Goal: Task Accomplishment & Management: Manage account settings

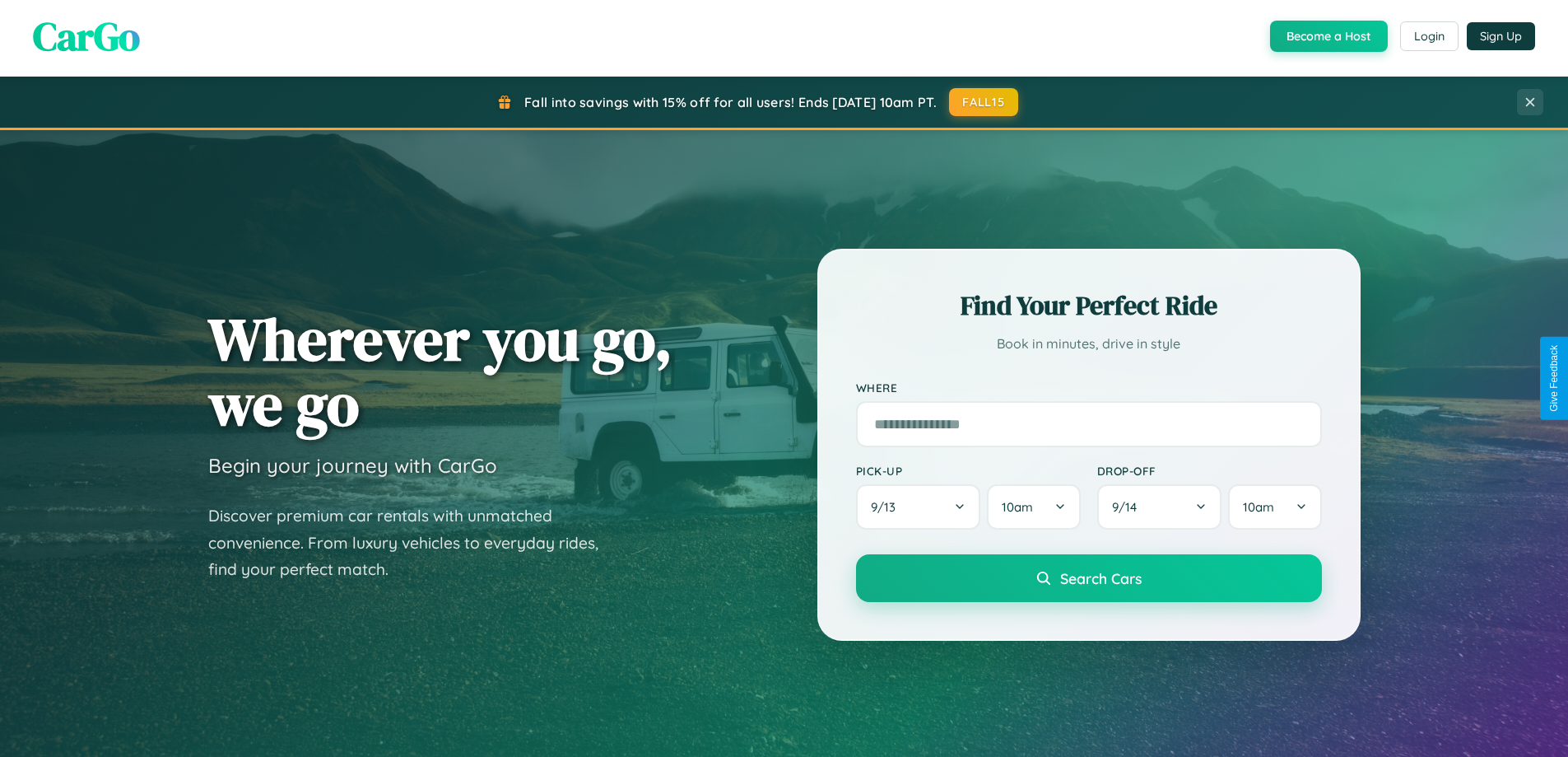
scroll to position [3169, 0]
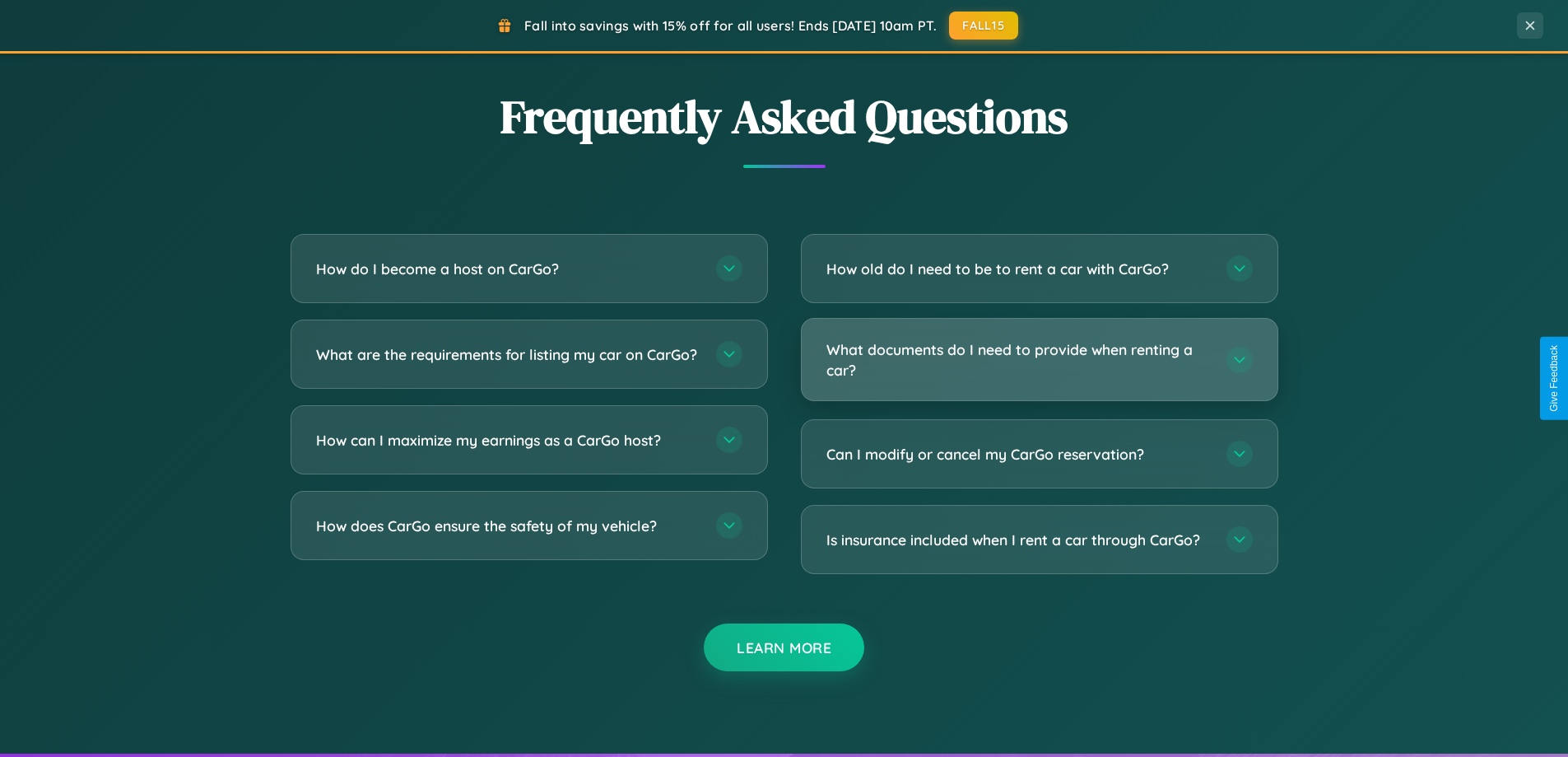
click at [1039, 360] on h3 "What documents do I need to provide when renting a car?" at bounding box center [1018, 359] width 383 height 40
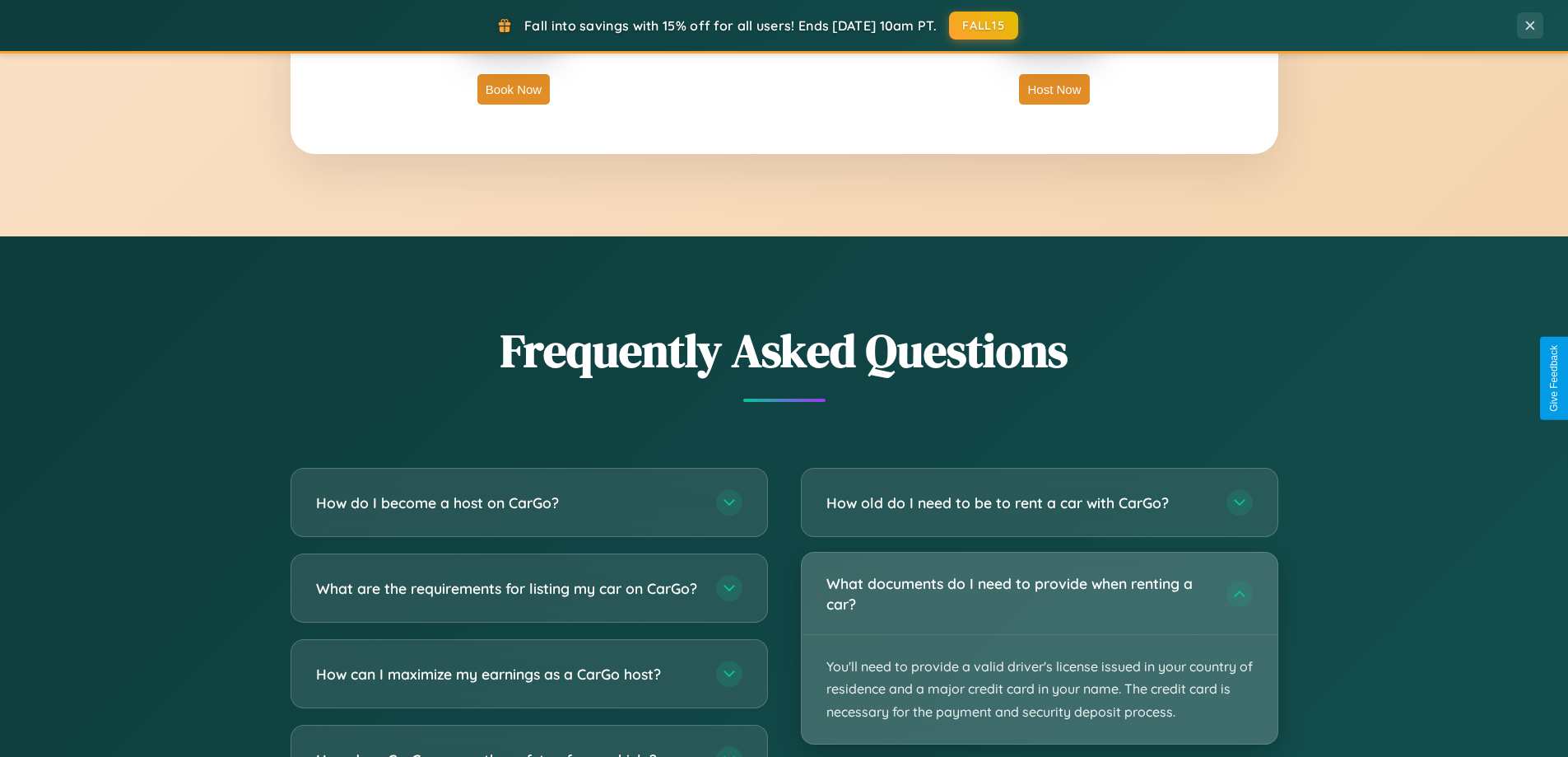
scroll to position [0, 0]
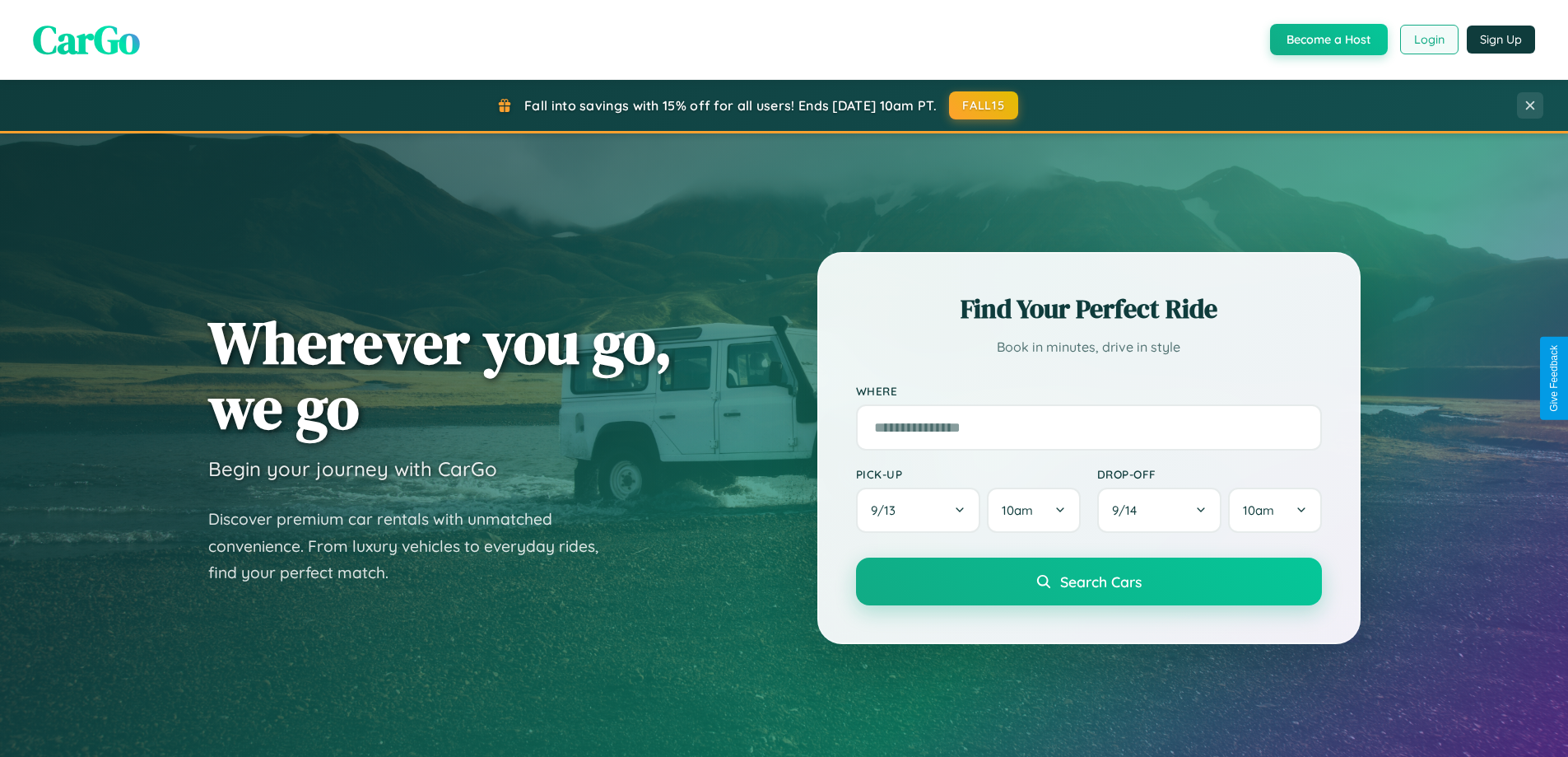
click at [1428, 40] on button "Login" at bounding box center [1429, 39] width 59 height 29
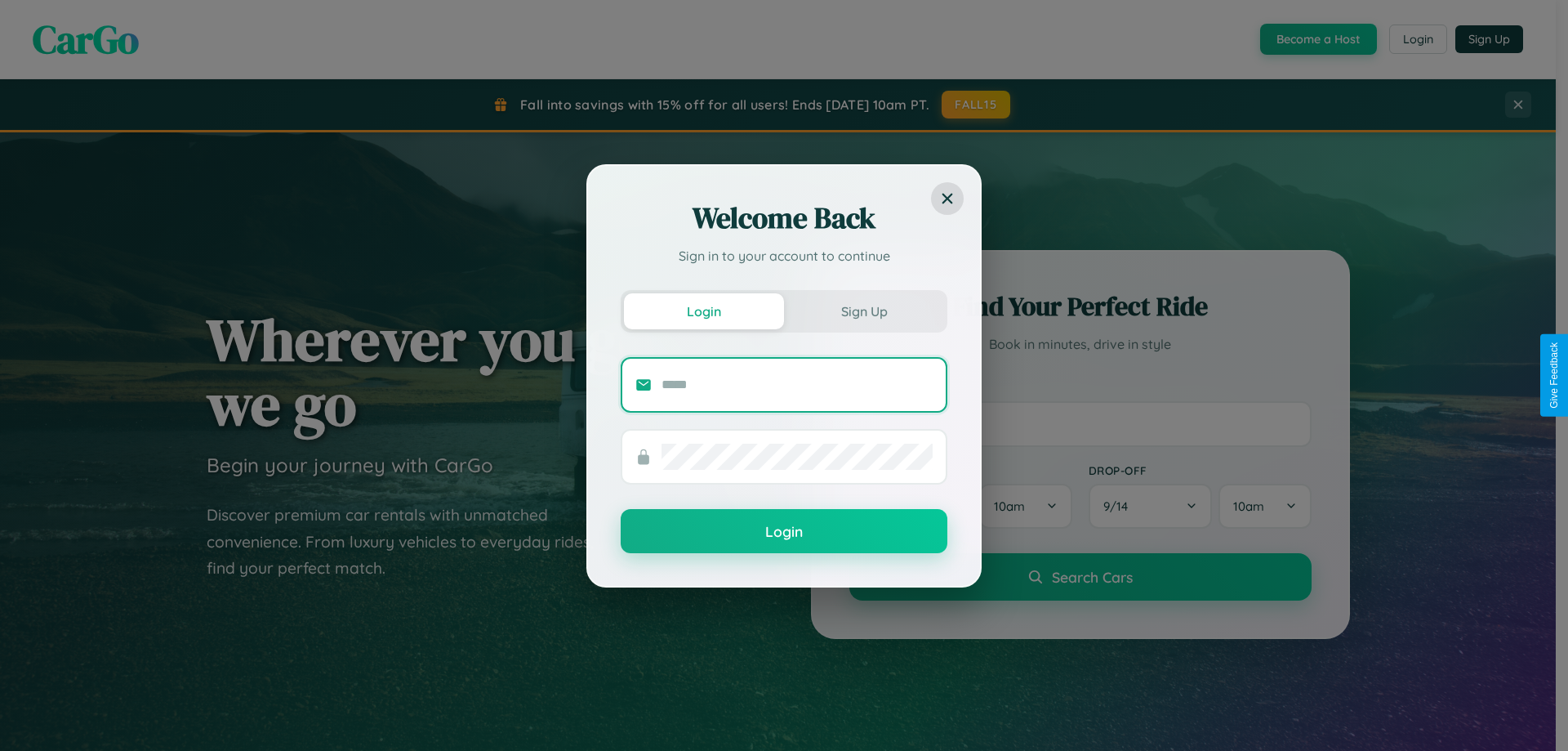
click at [797, 384] on input "text" at bounding box center [797, 385] width 271 height 26
type input "**********"
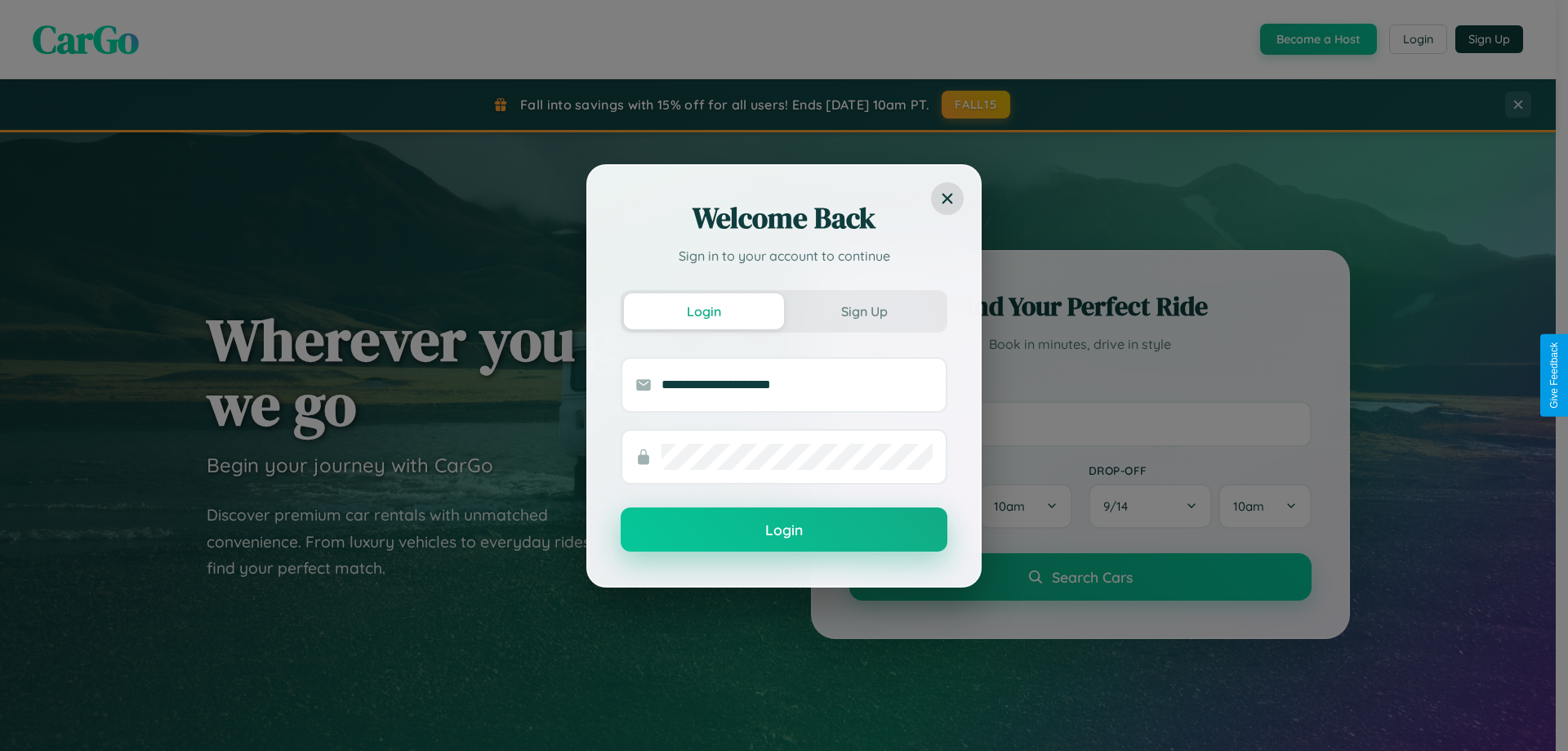
click at [784, 529] on button "Login" at bounding box center [783, 529] width 326 height 44
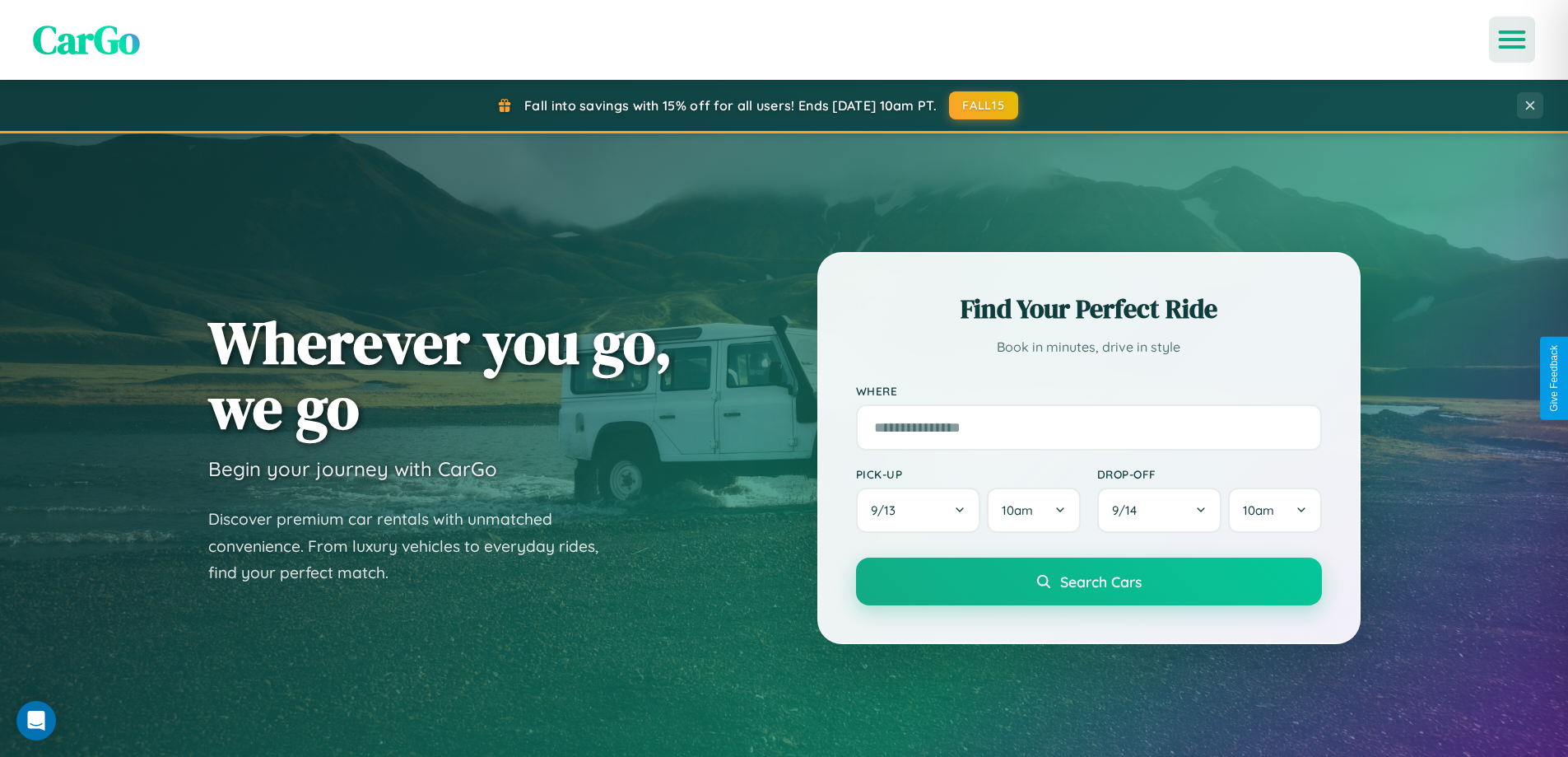
click at [1512, 40] on icon "Open menu" at bounding box center [1512, 39] width 24 height 15
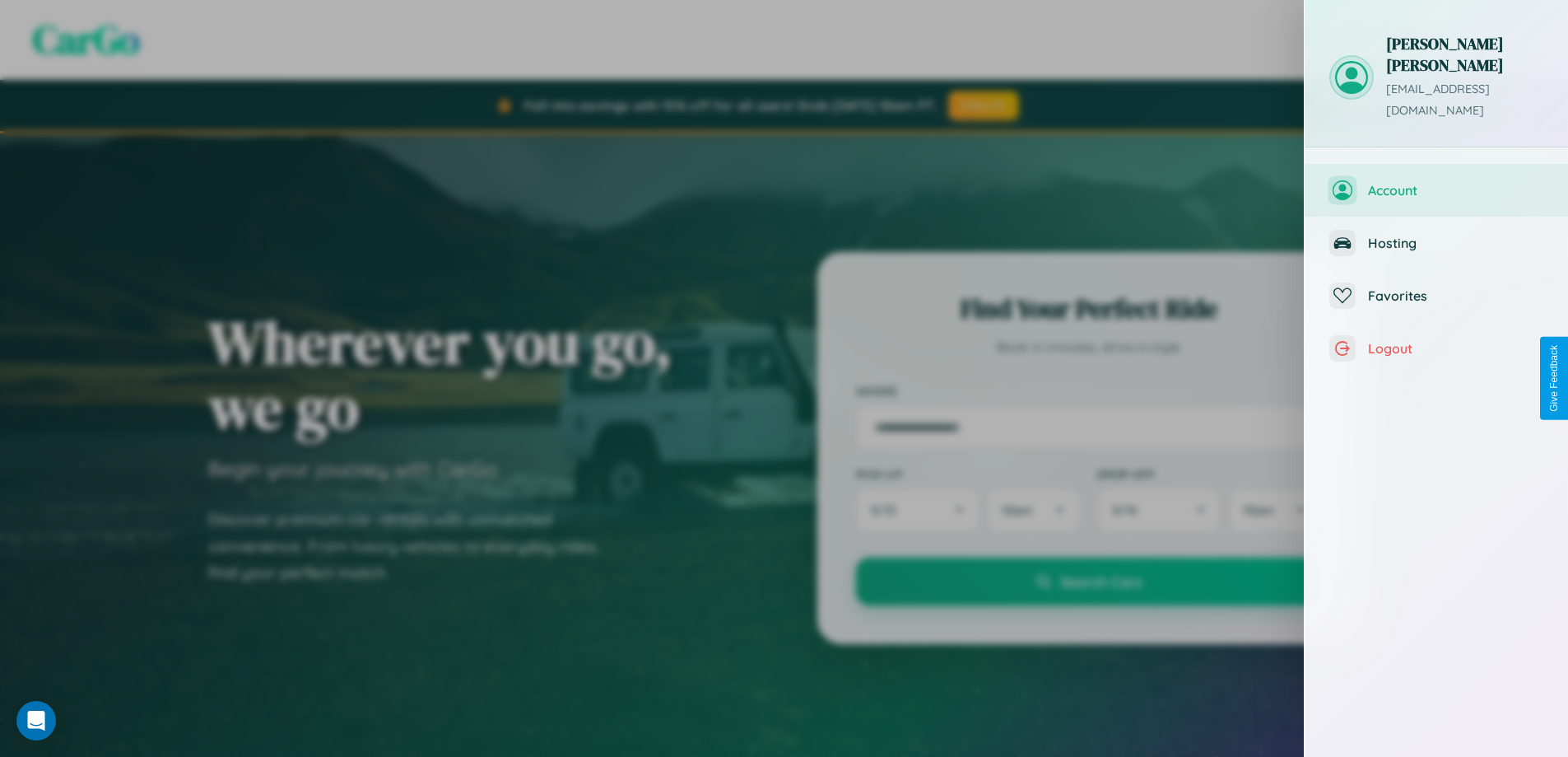
click at [1436, 182] on span "Account" at bounding box center [1455, 190] width 176 height 17
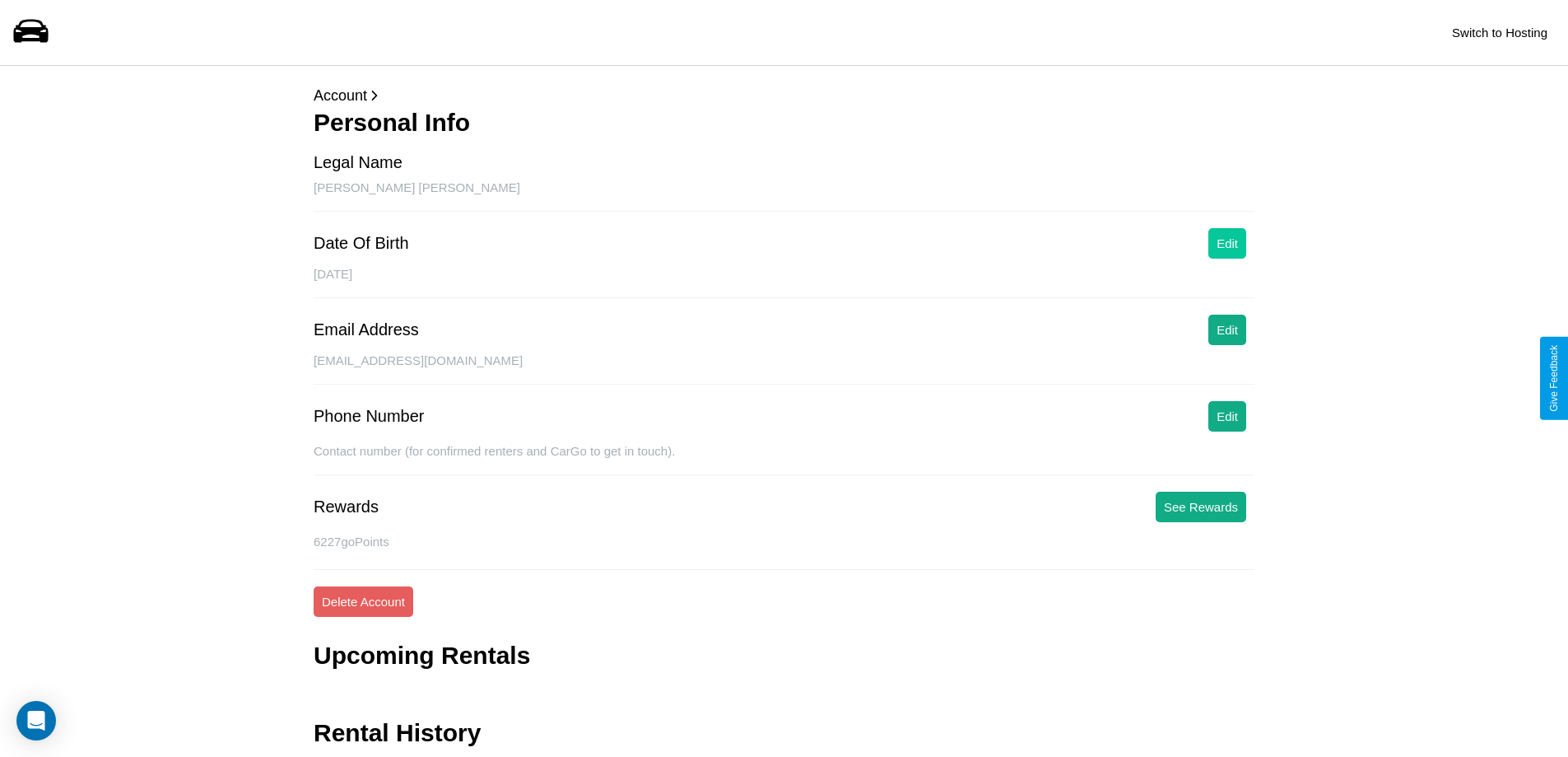
click at [1227, 243] on button "Edit" at bounding box center [1227, 243] width 38 height 30
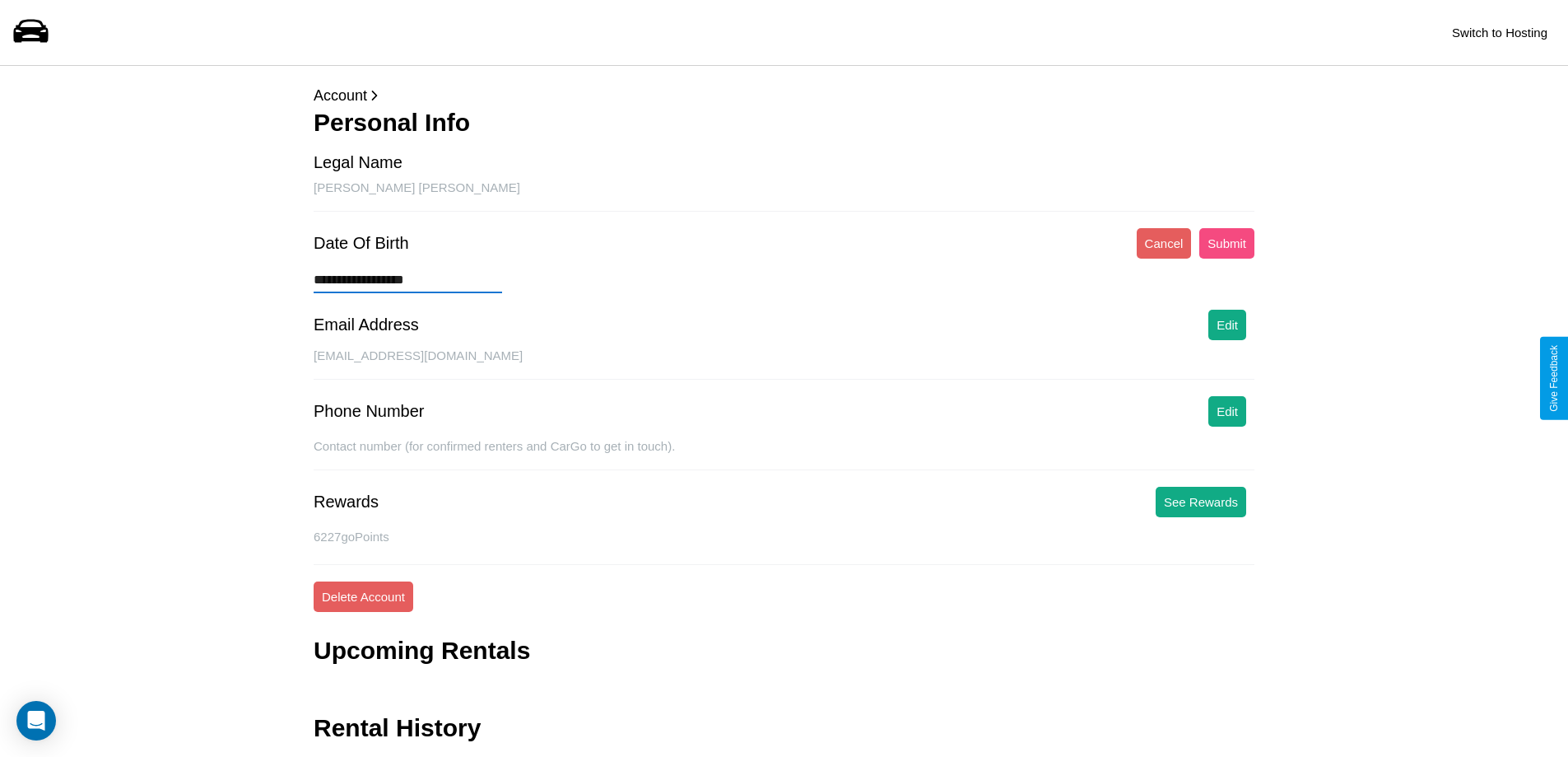
type input "**********"
click at [1227, 243] on button "Submit" at bounding box center [1227, 243] width 55 height 30
